Goal: Navigation & Orientation: Find specific page/section

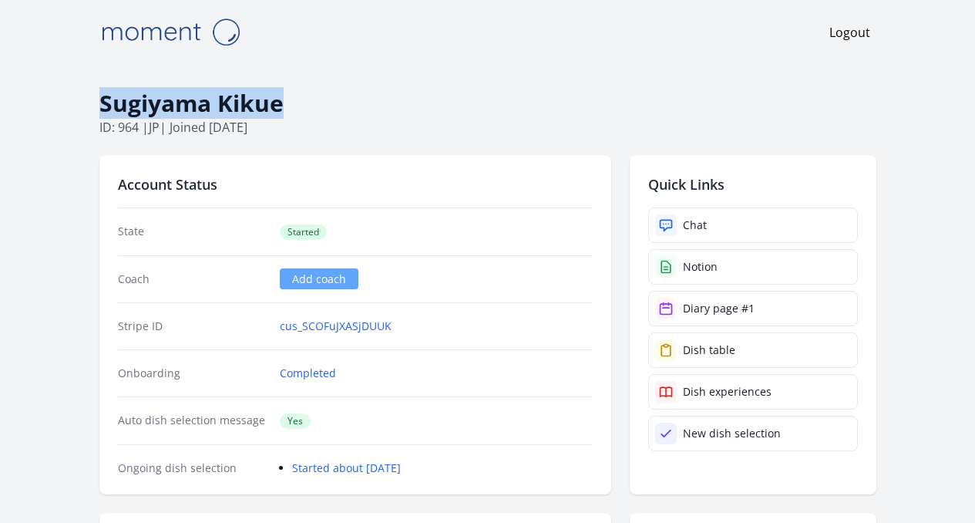
drag, startPoint x: 46, startPoint y: 97, endPoint x: 246, endPoint y: 107, distance: 199.9
click at [246, 107] on h1 "Sugiyama Kikue" at bounding box center [487, 103] width 777 height 29
click at [259, 100] on h1 "Sugiyama Kikue" at bounding box center [487, 103] width 777 height 29
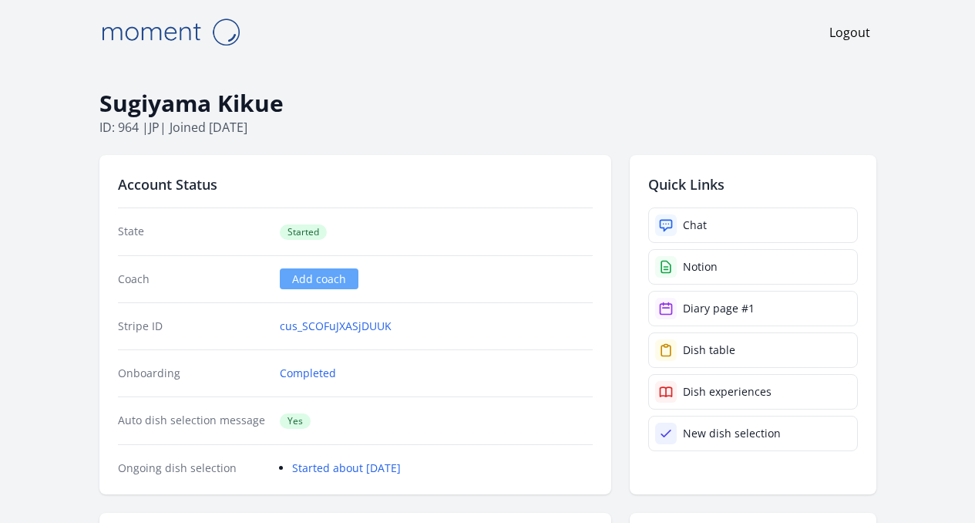
click at [242, 113] on h1 "Sugiyama Kikue" at bounding box center [487, 103] width 777 height 29
drag, startPoint x: 234, startPoint y: 106, endPoint x: 196, endPoint y: 105, distance: 37.8
click at [232, 106] on h1 "Sugiyama Kikue" at bounding box center [487, 103] width 777 height 29
drag, startPoint x: 50, startPoint y: 103, endPoint x: 188, endPoint y: 106, distance: 138.0
click at [188, 106] on h1 "Sugiyama Kikue" at bounding box center [487, 103] width 777 height 29
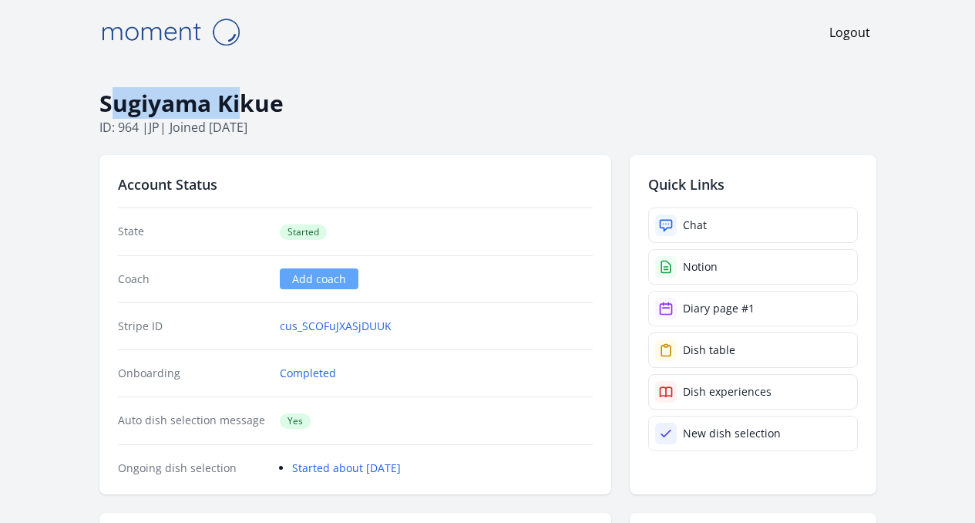
click at [121, 110] on h1 "Sugiyama Kikue" at bounding box center [487, 103] width 777 height 29
click at [99, 108] on h1 "Sugiyama Kikue" at bounding box center [487, 103] width 777 height 29
drag, startPoint x: 47, startPoint y: 106, endPoint x: 340, endPoint y: 107, distance: 293.0
click at [340, 107] on h1 "Sugiyama Kikue" at bounding box center [487, 103] width 777 height 29
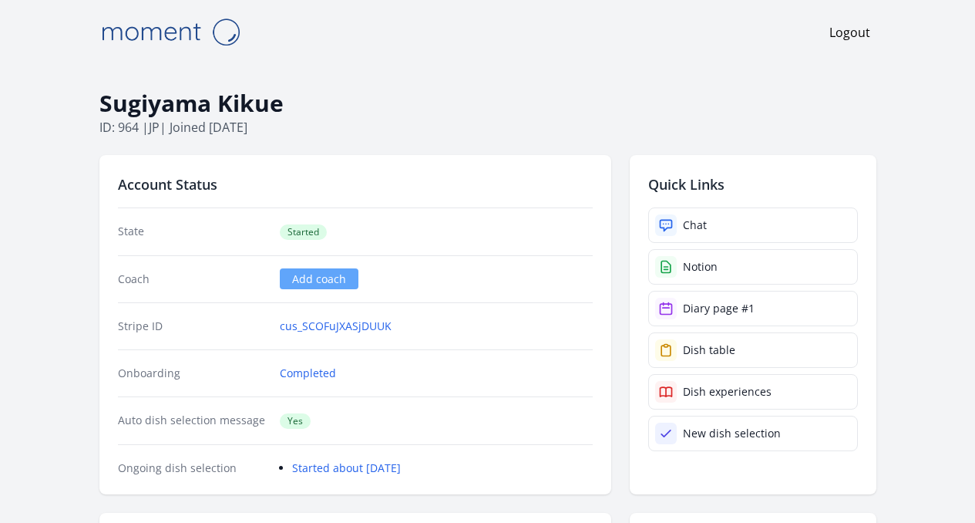
click at [99, 108] on h1 "Sugiyama Kikue" at bounding box center [487, 103] width 777 height 29
drag, startPoint x: 49, startPoint y: 106, endPoint x: 62, endPoint y: 103, distance: 12.7
click at [99, 105] on h1 "Sugiyama Kikue" at bounding box center [487, 103] width 777 height 29
click at [99, 104] on h1 "Sugiyama Kikue" at bounding box center [487, 103] width 777 height 29
drag, startPoint x: 45, startPoint y: 103, endPoint x: 67, endPoint y: 102, distance: 21.6
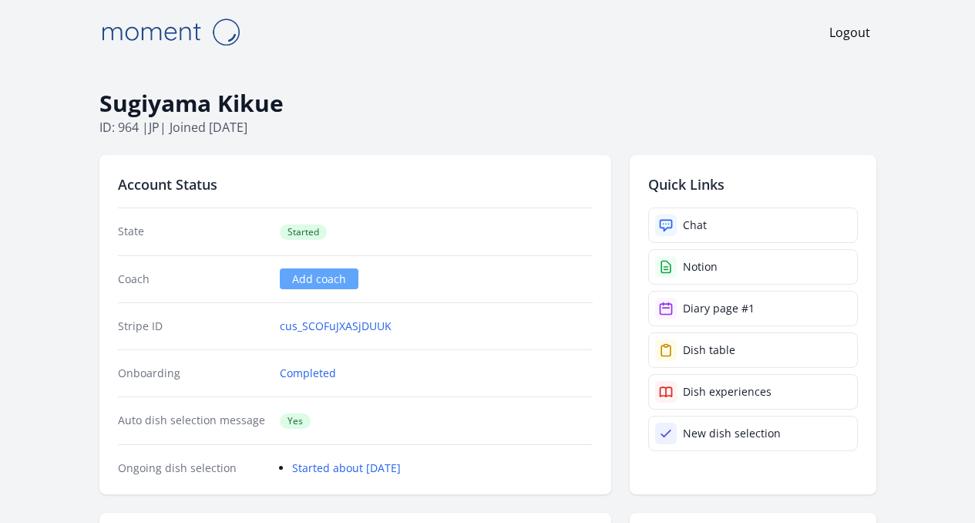
click at [99, 103] on h1 "Sugiyama Kikue" at bounding box center [487, 103] width 777 height 29
drag, startPoint x: 67, startPoint y: 102, endPoint x: 254, endPoint y: 105, distance: 187.4
click at [254, 105] on h1 "Sugiyama Kikue" at bounding box center [487, 103] width 777 height 29
drag, startPoint x: 45, startPoint y: 103, endPoint x: 72, endPoint y: 98, distance: 26.8
click at [99, 103] on h1 "Sugiyama Kikue" at bounding box center [487, 103] width 777 height 29
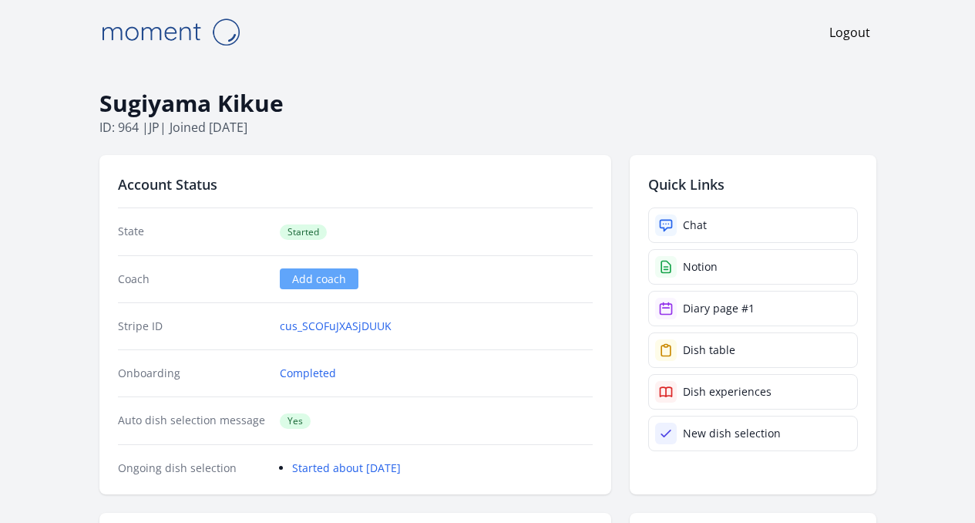
click at [200, 99] on h1 "Sugiyama Kikue" at bounding box center [487, 103] width 777 height 29
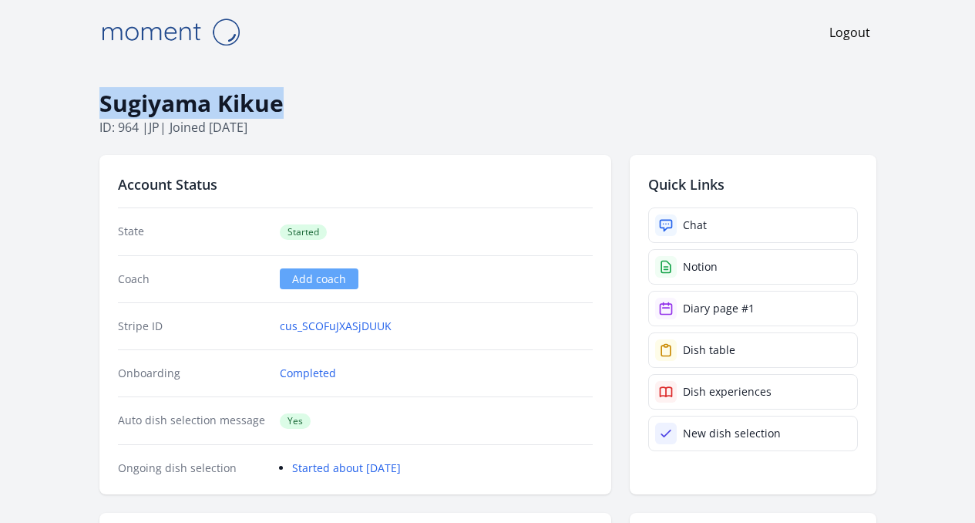
drag, startPoint x: 47, startPoint y: 106, endPoint x: 253, endPoint y: 100, distance: 205.9
click at [253, 100] on h1 "Sugiyama Kikue" at bounding box center [487, 103] width 777 height 29
click at [254, 100] on h1 "Sugiyama Kikue" at bounding box center [487, 103] width 777 height 29
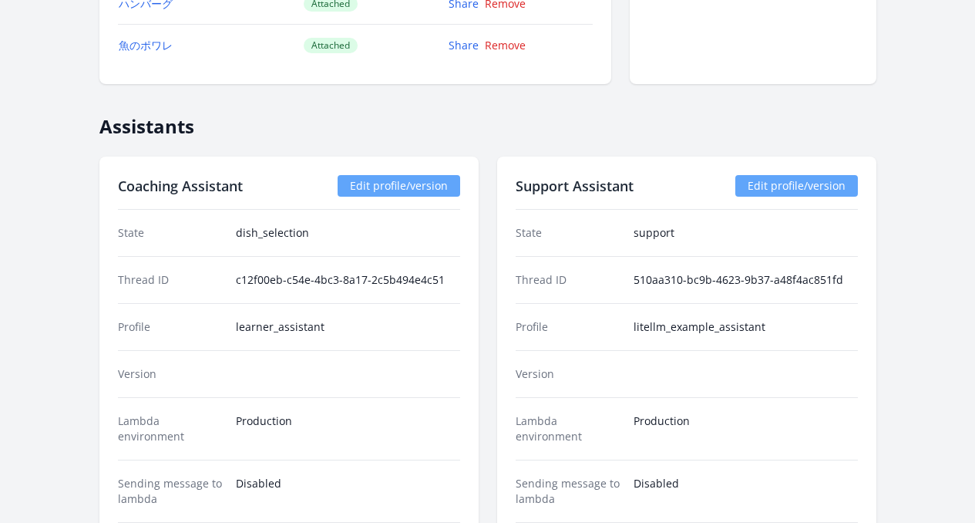
scroll to position [2253, 0]
